Goal: Find specific page/section: Find specific page/section

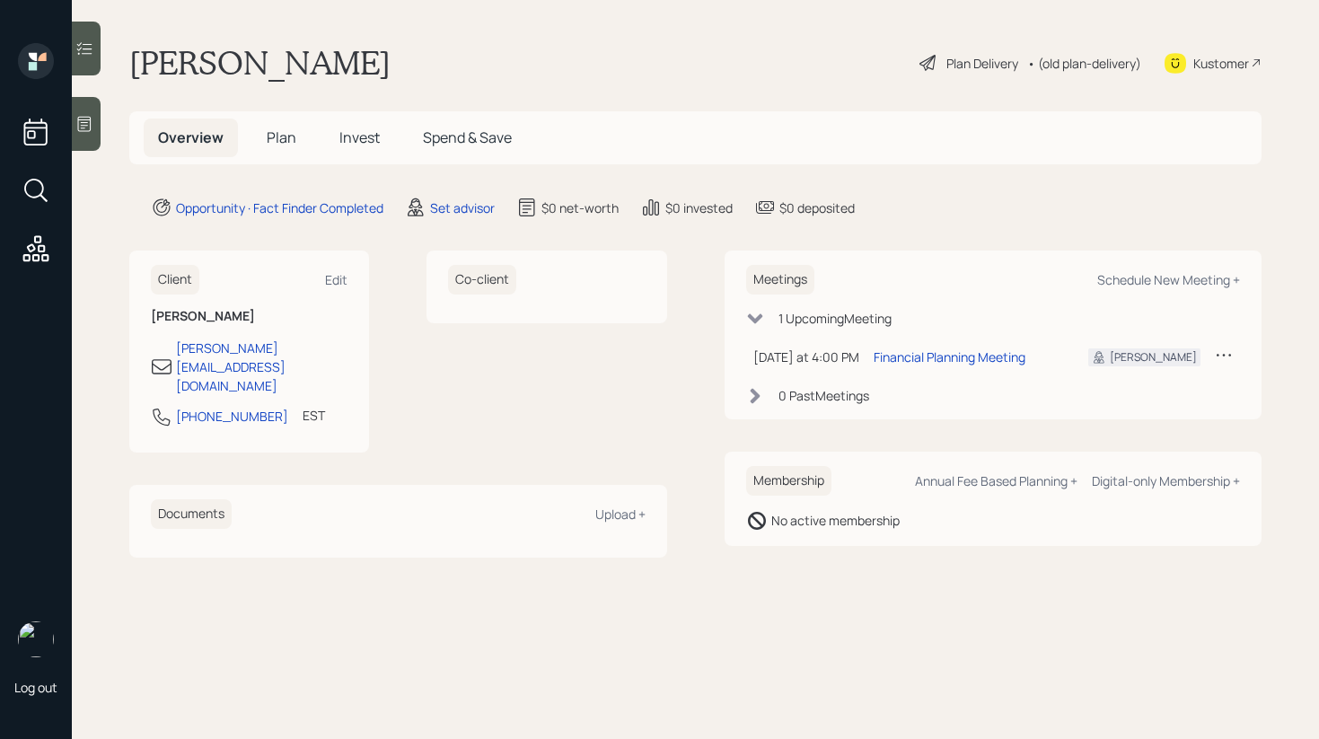
click at [90, 132] on icon at bounding box center [84, 124] width 18 height 18
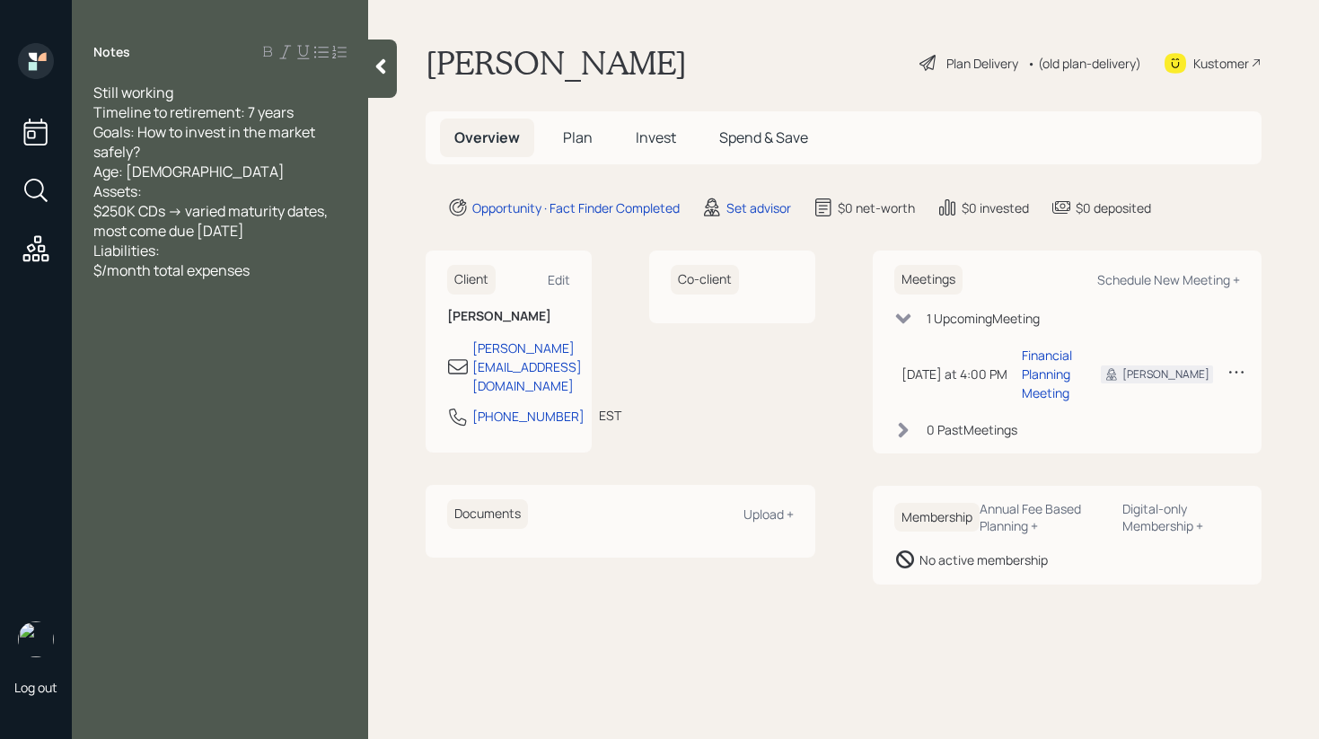
click at [395, 69] on div at bounding box center [382, 69] width 29 height 58
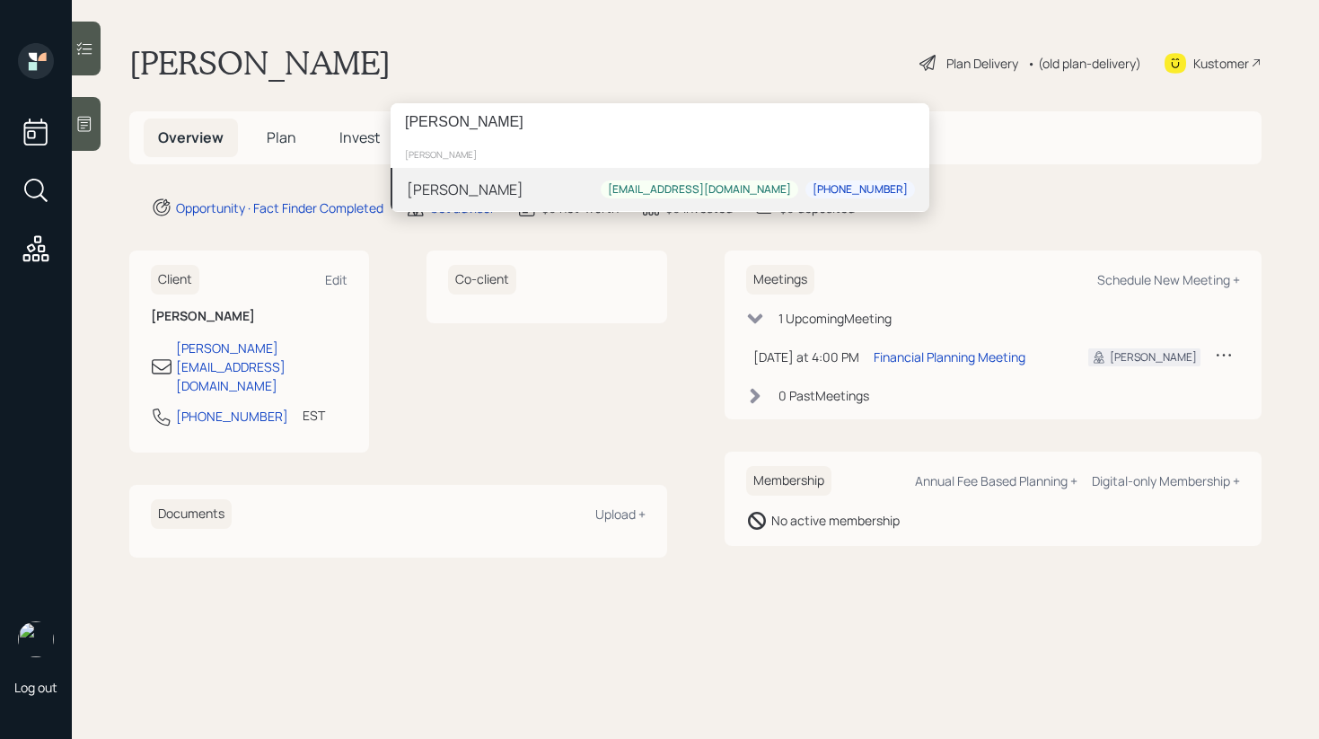
type input "dana ludwig"
click at [437, 198] on div "[PERSON_NAME]" at bounding box center [465, 190] width 117 height 22
